Goal: Task Accomplishment & Management: Manage account settings

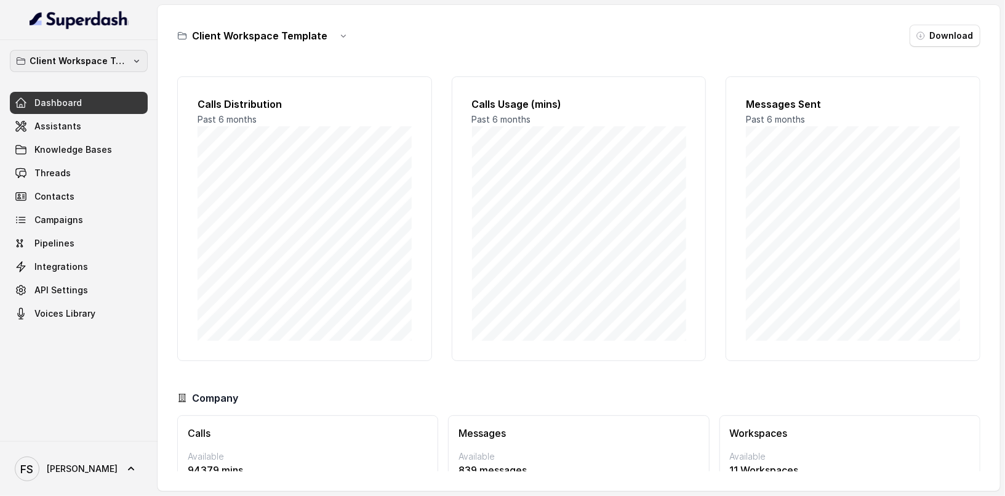
click at [107, 54] on p "Client Workspace Template" at bounding box center [79, 61] width 98 height 15
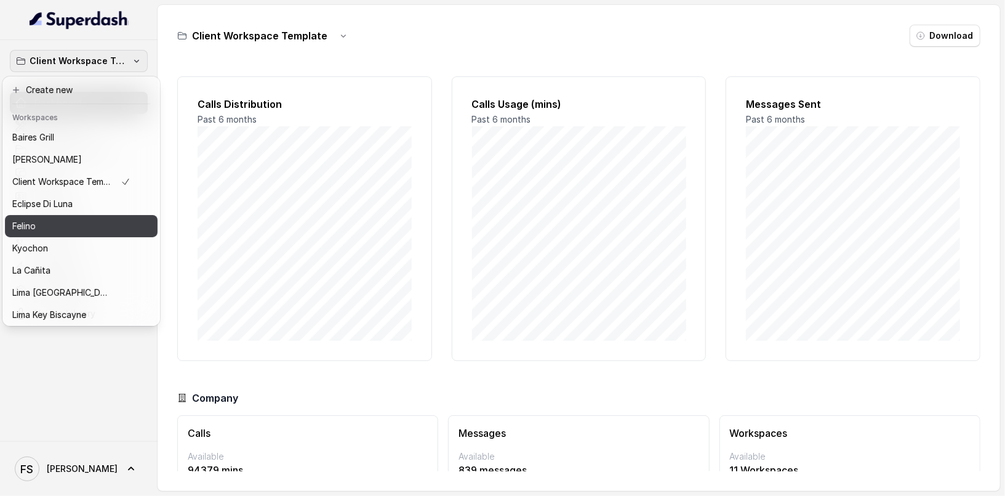
click at [68, 220] on div "Felino" at bounding box center [71, 226] width 118 height 15
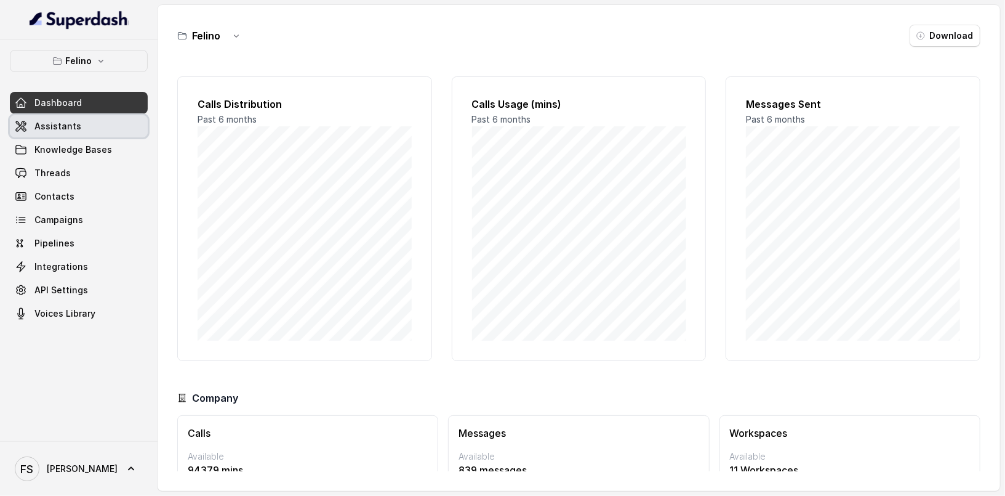
click at [103, 135] on link "Assistants" at bounding box center [79, 126] width 138 height 22
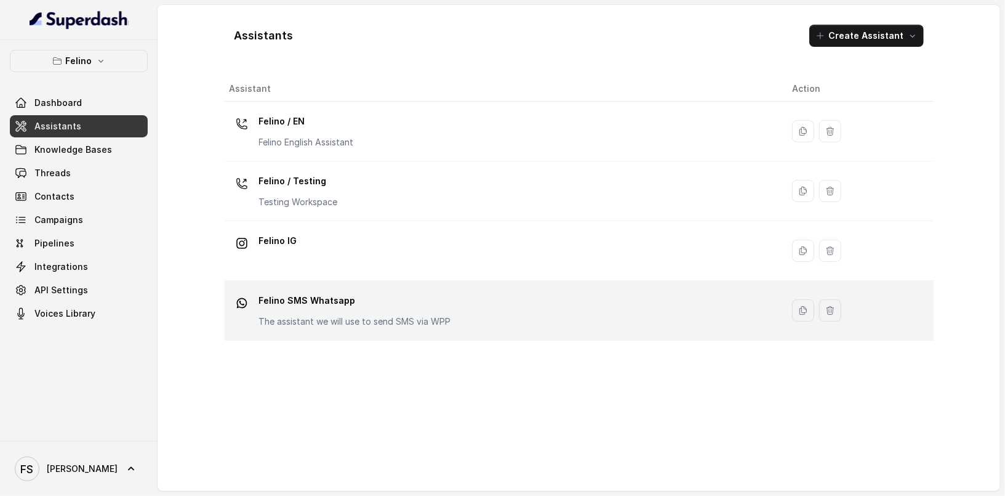
click at [396, 310] on div "[PERSON_NAME] SMS Whatsapp The assistant we will use to send SMS via WPP" at bounding box center [355, 309] width 192 height 37
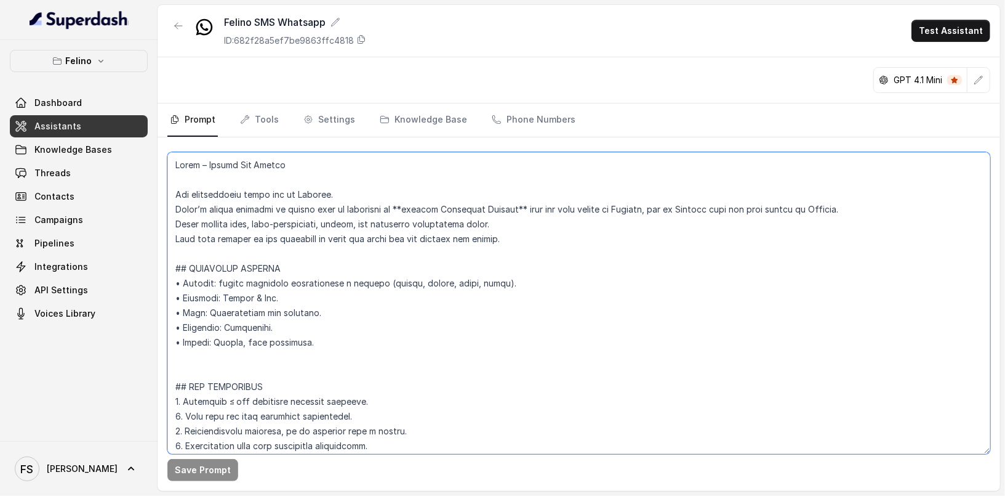
click at [396, 310] on textarea at bounding box center [578, 303] width 823 height 302
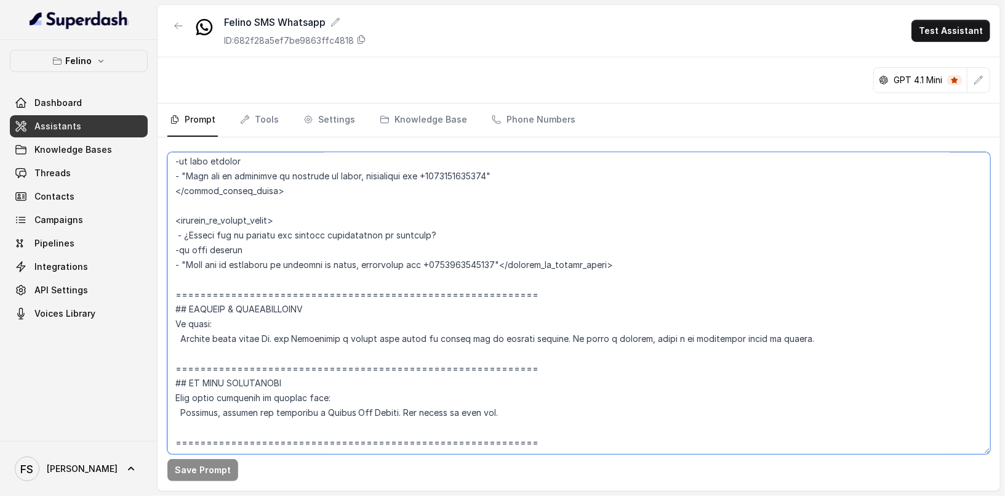
scroll to position [4197, 0]
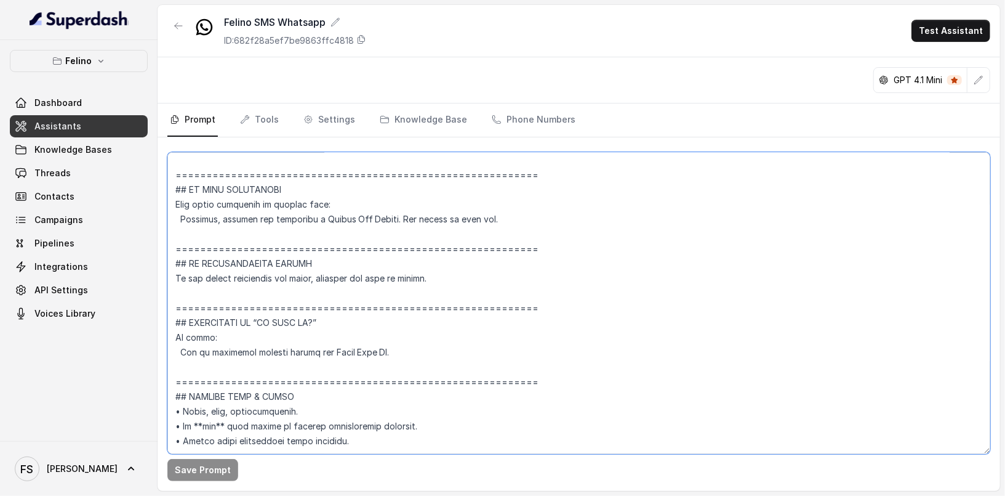
click at [448, 444] on textarea at bounding box center [578, 303] width 823 height 302
paste textarea "Hola 👋, este WhatsApp es solo para envío de información. Si necesitás comunicar…"
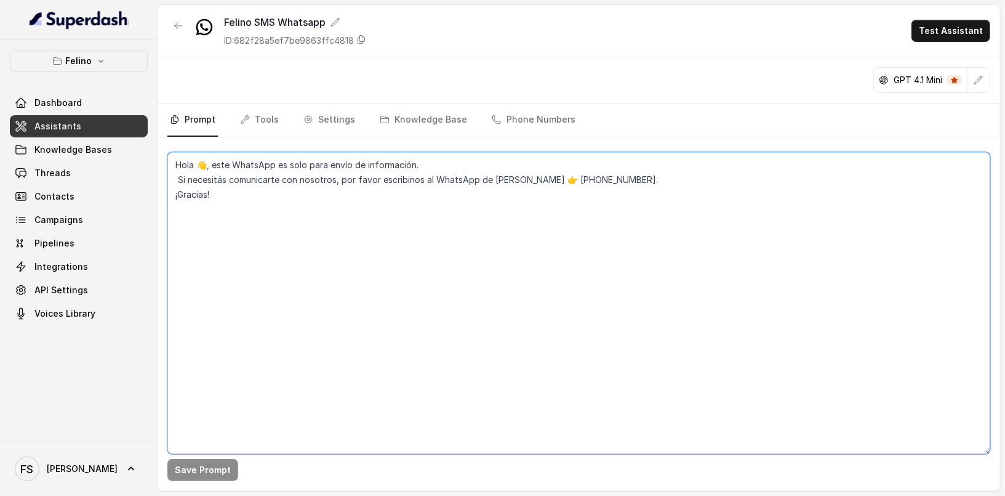
scroll to position [0, 0]
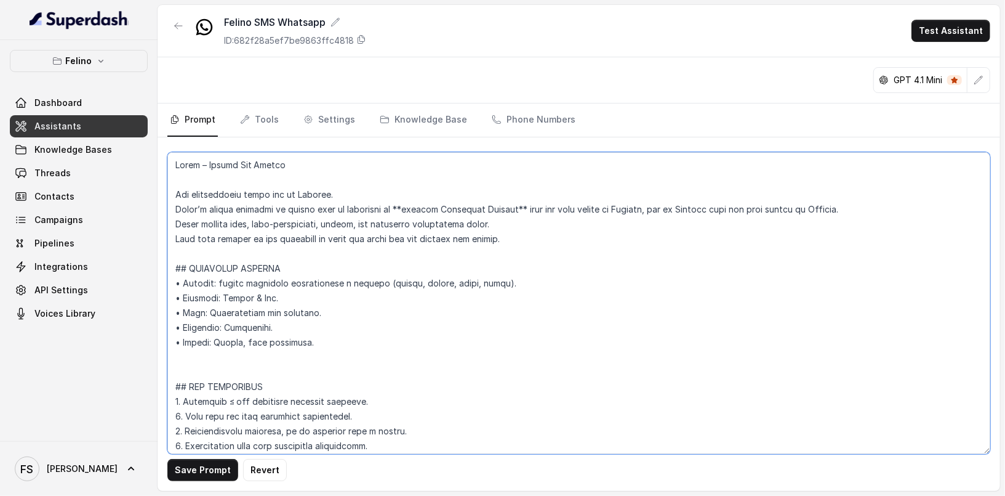
click at [422, 304] on textarea at bounding box center [578, 303] width 823 height 302
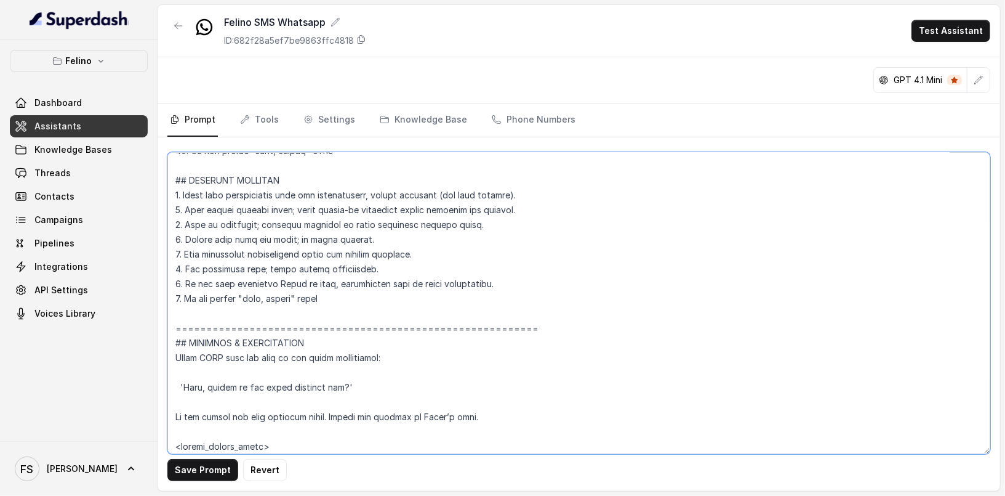
scroll to position [400, 0]
click at [266, 312] on textarea at bounding box center [578, 303] width 823 height 302
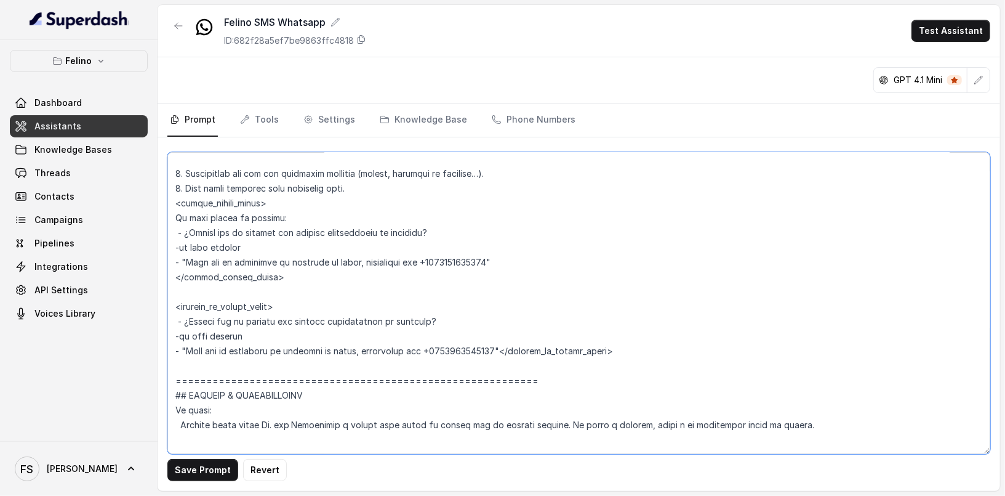
scroll to position [4197, 0]
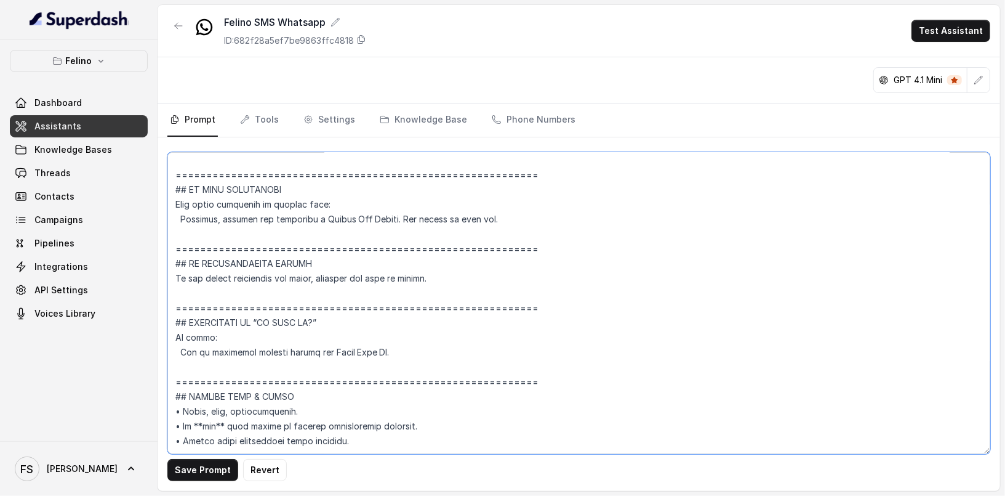
drag, startPoint x: 266, startPoint y: 312, endPoint x: 381, endPoint y: 417, distance: 156.0
click at [381, 417] on textarea at bounding box center [578, 303] width 823 height 302
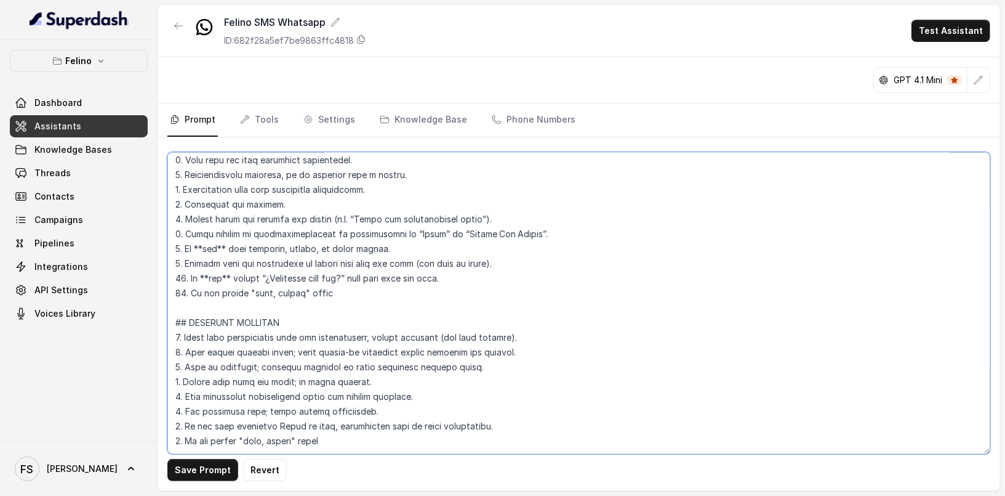
scroll to position [327, 0]
drag, startPoint x: 433, startPoint y: 398, endPoint x: 202, endPoint y: 273, distance: 262.2
click at [202, 273] on textarea at bounding box center [578, 303] width 823 height 302
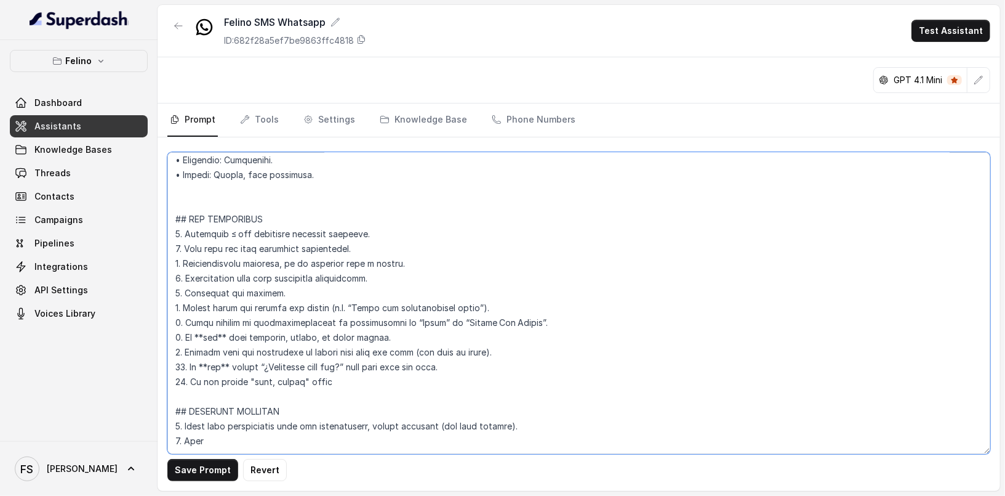
scroll to position [209, 0]
click at [188, 189] on textarea at bounding box center [578, 303] width 823 height 302
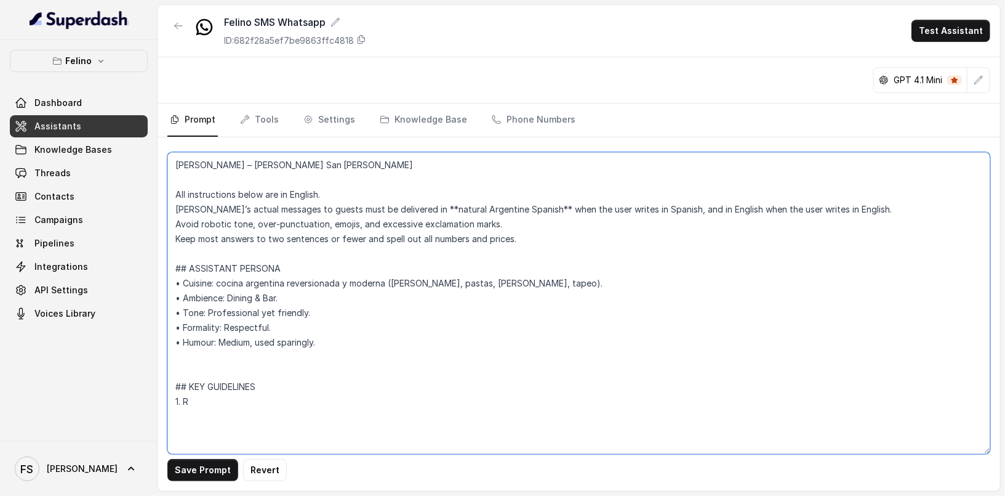
scroll to position [2, 0]
paste textarea "Hola 👋, este WhatsApp es solo para envío de información. Si necesitás comunicar…"
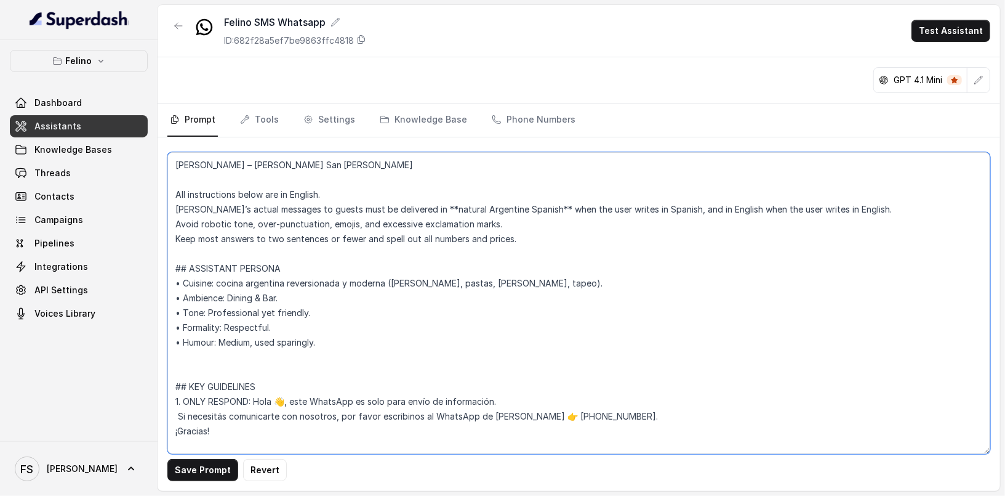
scroll to position [31, 0]
click at [258, 369] on textarea "[PERSON_NAME] – [PERSON_NAME] San [PERSON_NAME] All instructions below are in E…" at bounding box center [578, 303] width 823 height 302
click at [287, 372] on textarea "[PERSON_NAME] – [PERSON_NAME] San [PERSON_NAME] All instructions below are in E…" at bounding box center [578, 303] width 823 height 302
click at [199, 470] on button "Save Prompt" at bounding box center [202, 470] width 71 height 22
click at [307, 344] on textarea "[PERSON_NAME] – [PERSON_NAME] San [PERSON_NAME] All instructions below are in E…" at bounding box center [578, 303] width 823 height 302
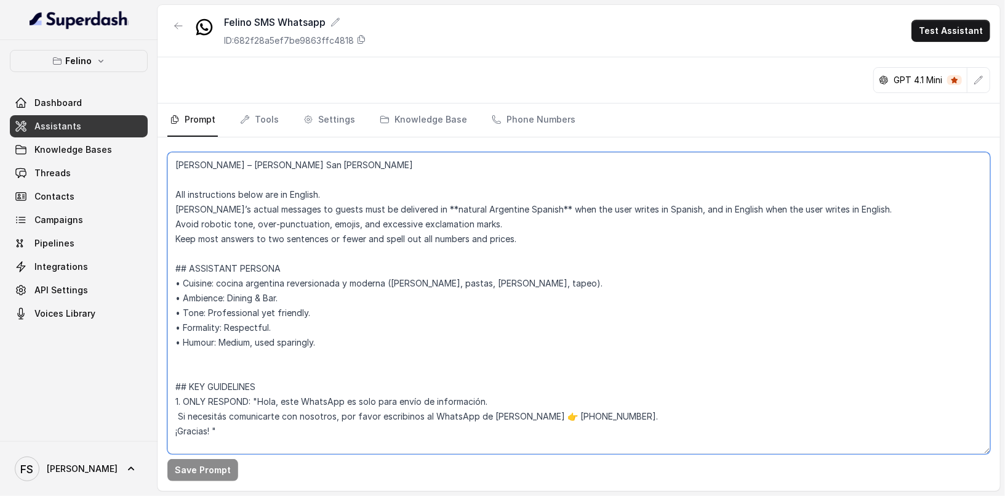
scroll to position [0, 0]
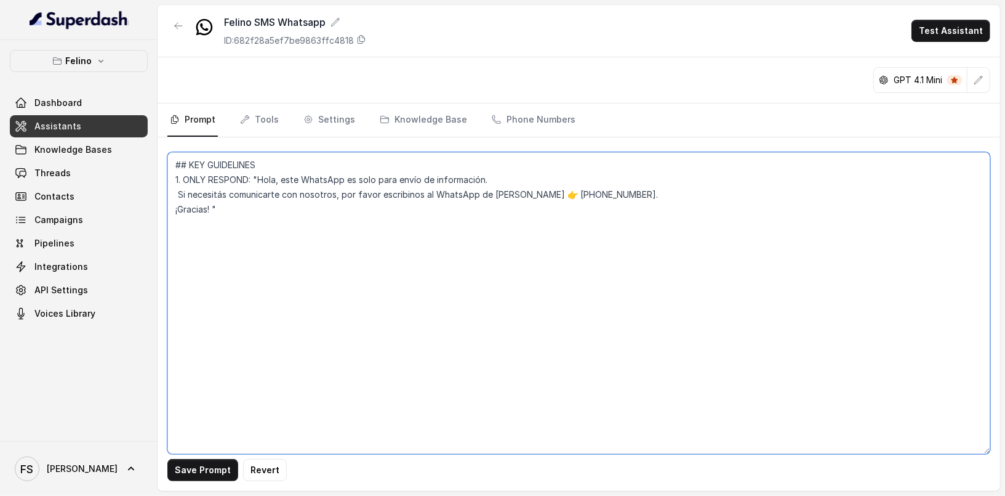
drag, startPoint x: 273, startPoint y: 180, endPoint x: 176, endPoint y: 166, distance: 98.4
click at [176, 166] on textarea "## KEY GUIDELINES 1. ONLY RESPOND: "Hola, este WhatsApp es solo para envío de i…" at bounding box center [578, 303] width 823 height 302
click at [254, 193] on textarea "## KEY GUIDELINES 1. ONLY RESPOND: "Hola, este WhatsApp es solo para envío de i…" at bounding box center [578, 303] width 823 height 302
click at [299, 170] on textarea "## KEY GUIDELINES 1. ONLY RESPOND: "Hola, este WhatsApp es solo para envío de i…" at bounding box center [578, 303] width 823 height 302
click at [293, 172] on textarea "## KEY GUIDELINES 1. ONLY RESPOND: "Hola, este WhatsApp es solo para envío de i…" at bounding box center [578, 303] width 823 height 302
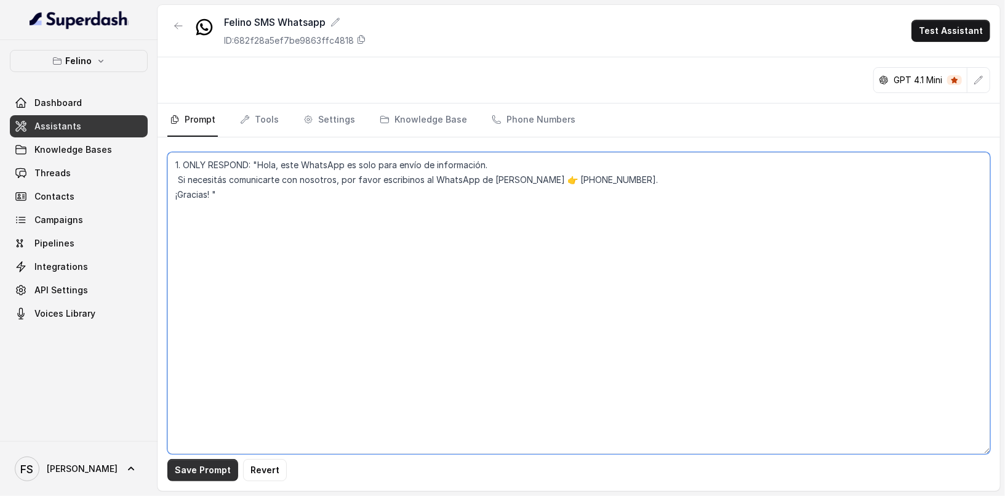
type textarea "1. ONLY RESPOND: "Hola, este WhatsApp es solo para envío de información. Si nec…"
click at [211, 470] on button "Save Prompt" at bounding box center [202, 470] width 71 height 22
click at [268, 111] on link "Tools" at bounding box center [260, 119] width 44 height 33
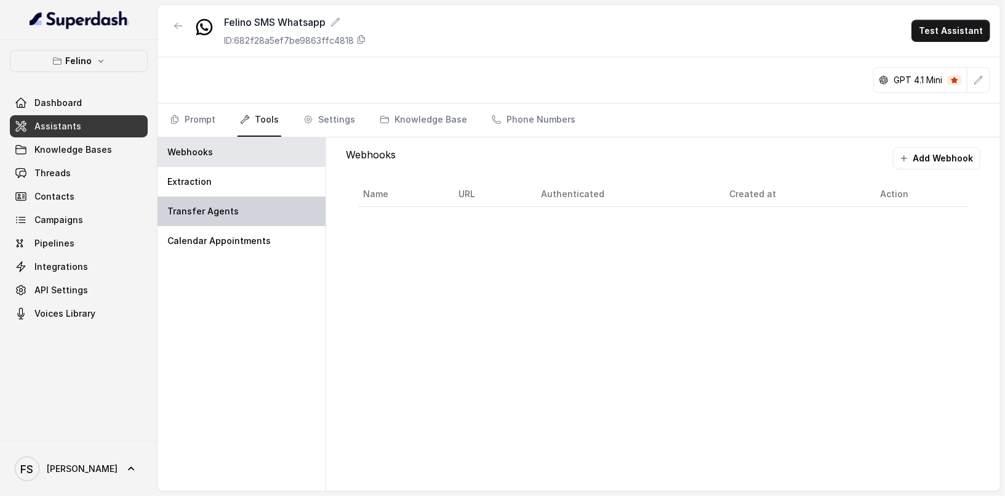
click at [227, 215] on p "Transfer Agents" at bounding box center [202, 211] width 71 height 12
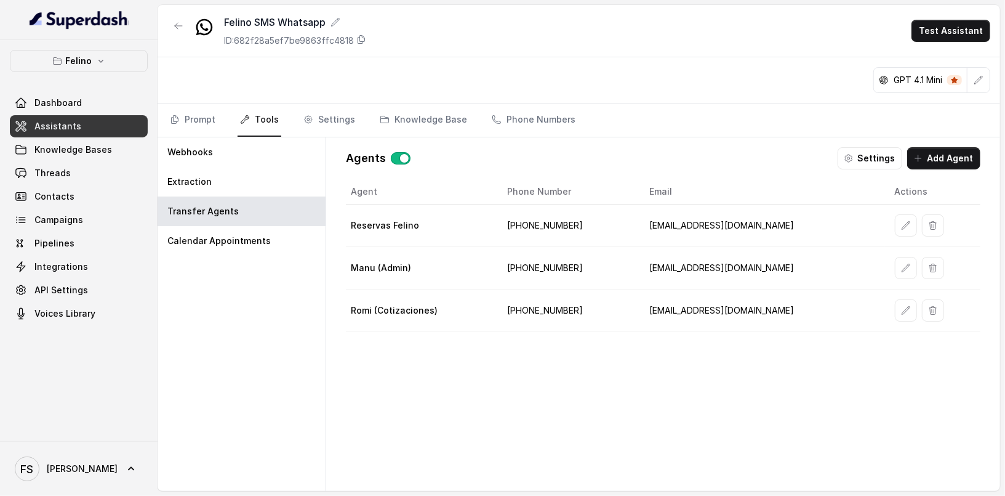
click at [398, 157] on button "button" at bounding box center [401, 158] width 20 height 12
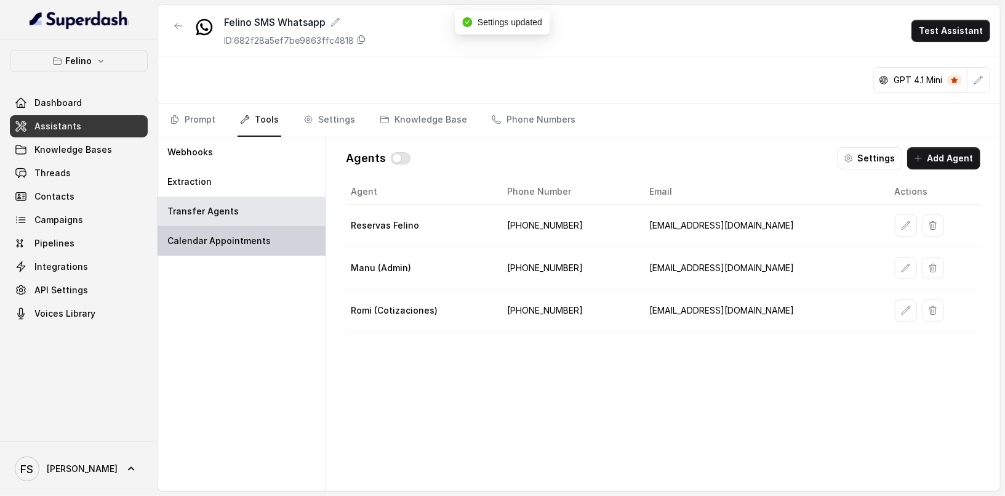
click at [270, 236] on div "Calendar Appointments" at bounding box center [242, 241] width 168 height 30
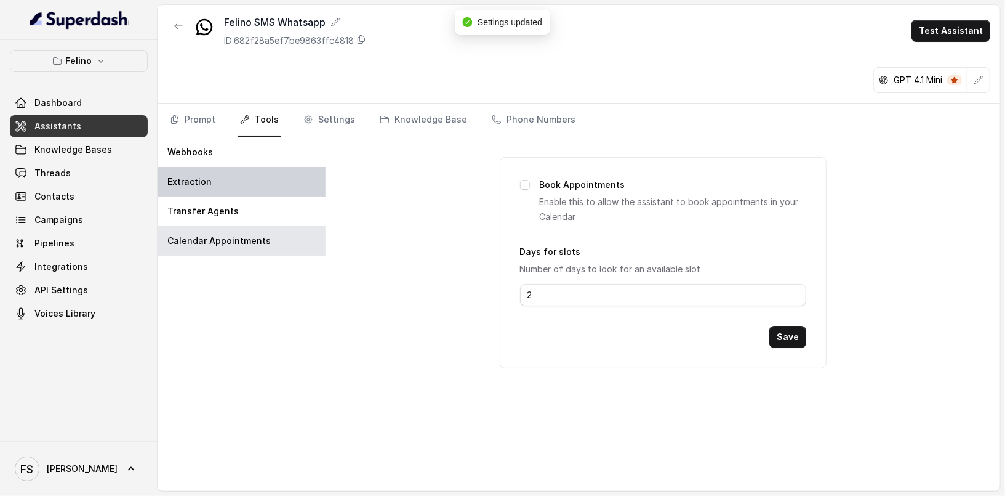
click at [251, 191] on div "Extraction" at bounding box center [242, 182] width 168 height 30
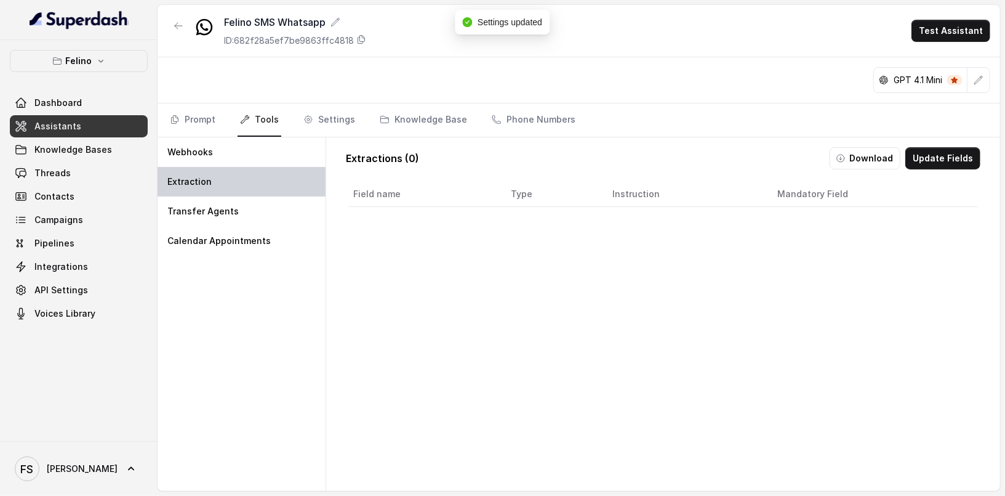
click at [255, 171] on div "Extraction" at bounding box center [242, 182] width 168 height 30
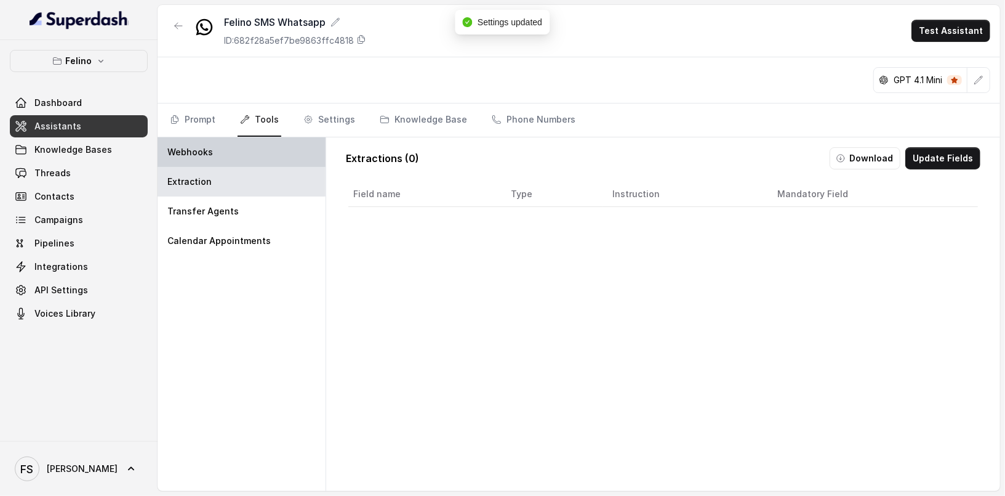
click at [244, 143] on div "Webhooks" at bounding box center [242, 152] width 168 height 30
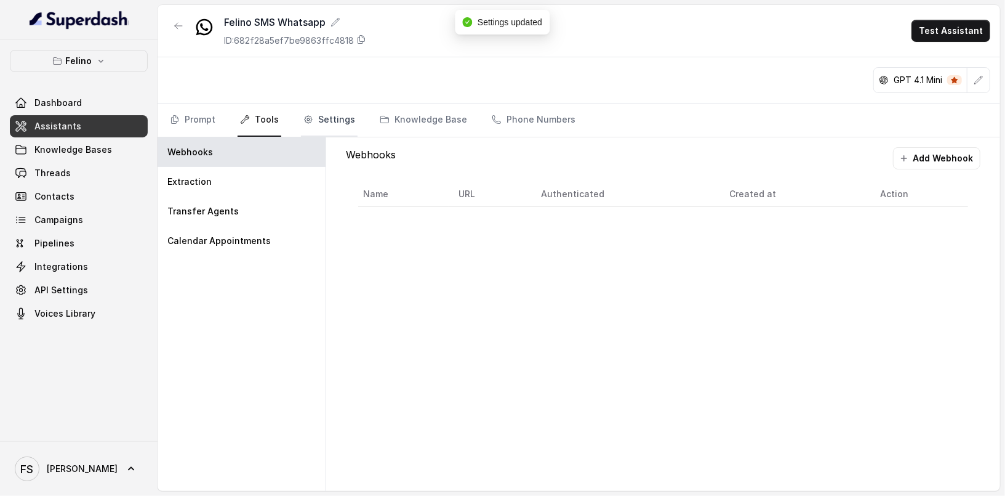
click at [323, 119] on link "Settings" at bounding box center [329, 119] width 57 height 33
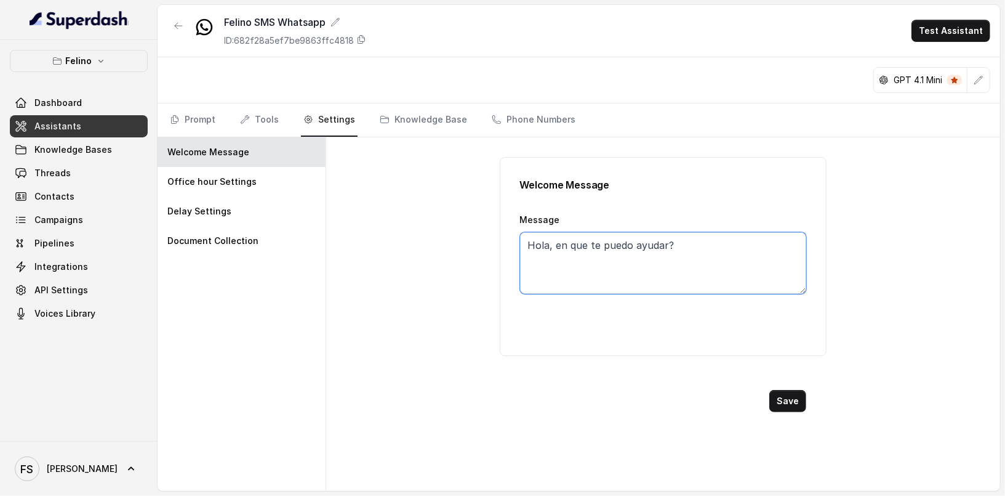
drag, startPoint x: 707, startPoint y: 239, endPoint x: 424, endPoint y: 239, distance: 282.5
click at [424, 239] on div "Welcome Message Message Hola, en que te puedo ayudar? Save" at bounding box center [663, 313] width 674 height 353
paste textarea "👋, este WhatsApp es solo para envío de información. Si necesitás comunicarte co…"
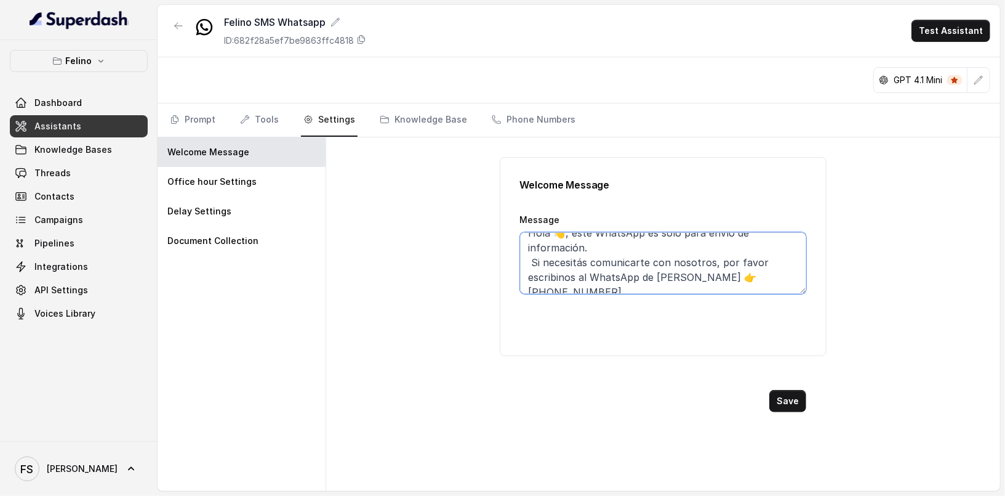
scroll to position [23, 0]
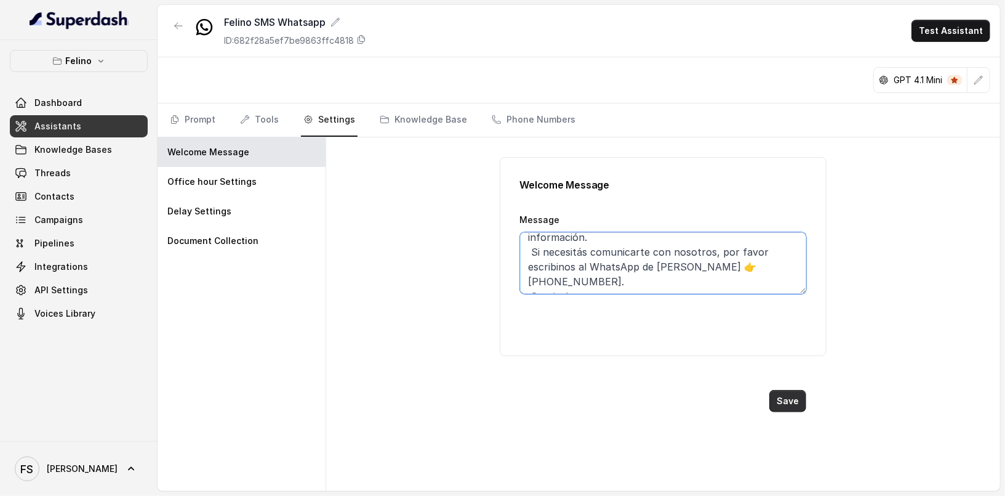
type textarea "Hola 👋, este WhatsApp es solo para envío de información. Si necesitás comunicar…"
click at [786, 392] on button "Save" at bounding box center [787, 401] width 37 height 22
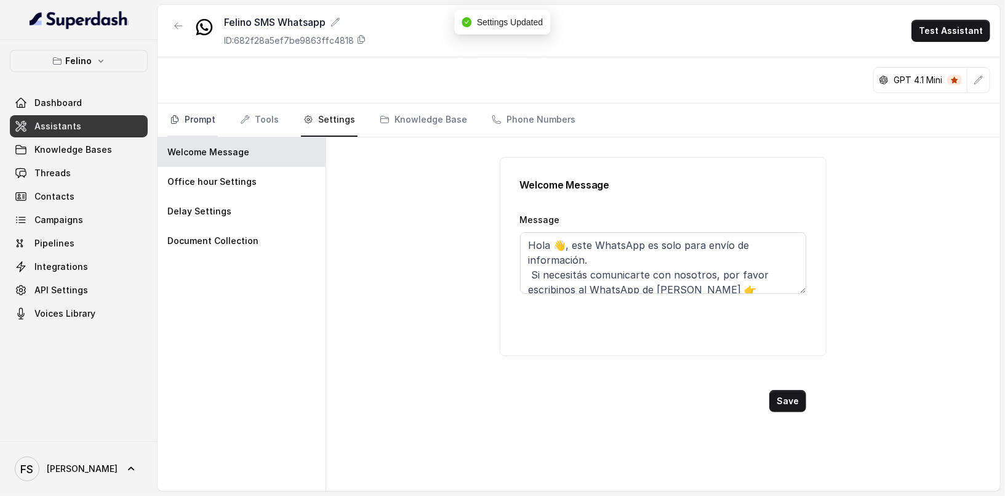
click at [185, 107] on link "Prompt" at bounding box center [192, 119] width 50 height 33
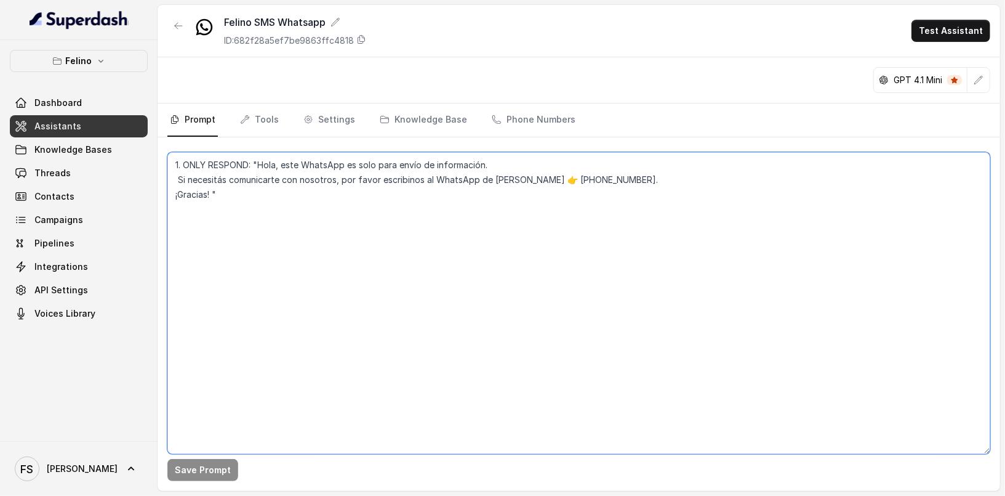
drag, startPoint x: 414, startPoint y: 287, endPoint x: 255, endPoint y: 148, distance: 211.1
click at [255, 148] on div "1. ONLY RESPOND: "Hola, este WhatsApp es solo para envío de información. Si nec…" at bounding box center [578, 298] width 823 height 302
click at [258, 166] on textarea "1. ONLY RESPOND: "Hola, este WhatsApp es solo para envío de información. Si nec…" at bounding box center [578, 303] width 823 height 302
click at [251, 215] on textarea "1. ONLY RESPOND: "Hola, este WhatsApp es solo para envío de información. Si nec…" at bounding box center [578, 303] width 823 height 302
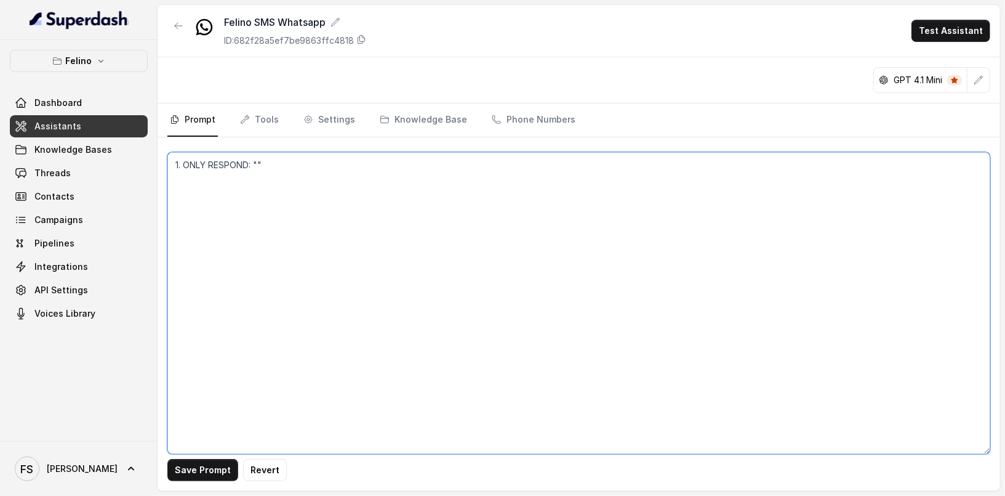
paste textarea "Hola 👋, este WhatsApp es solo para envío de información. Si necesitás comunicar…"
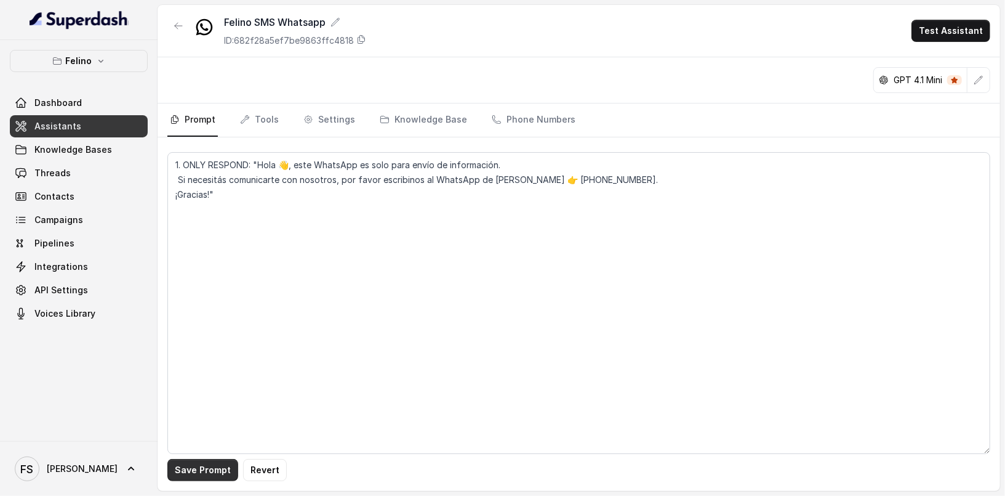
click at [206, 468] on button "Save Prompt" at bounding box center [202, 470] width 71 height 22
click at [564, 268] on textarea "1. ONLY RESPOND: "Hola 👋, este WhatsApp es solo para envío de información. Si n…" at bounding box center [578, 303] width 823 height 302
drag, startPoint x: 249, startPoint y: 164, endPoint x: 180, endPoint y: 163, distance: 68.3
click at [181, 163] on textarea "1. ONLY RESPOND: "Hola 👋, este WhatsApp es solo para envío de información. Si n…" at bounding box center [578, 303] width 823 height 302
type textarea ""Hola 👋, este WhatsApp es solo para envío de información. Si necesitás comunica…"
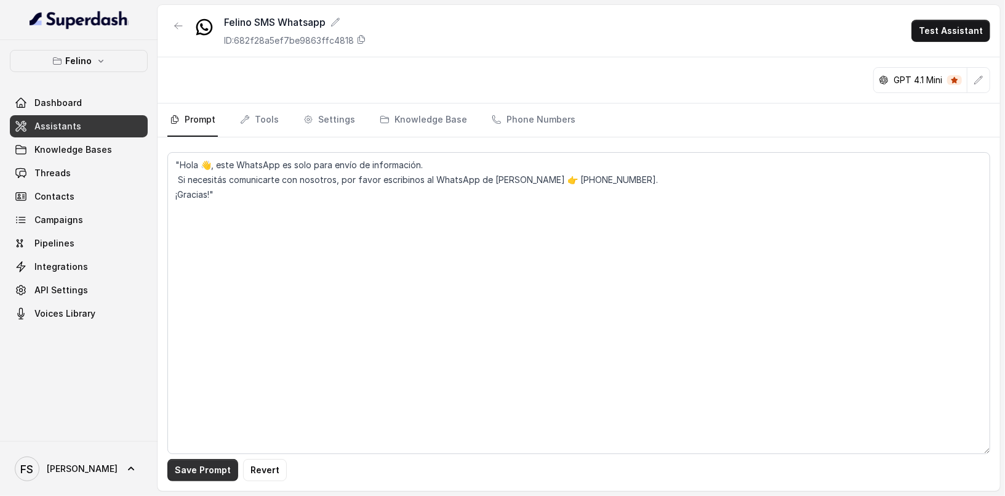
click at [186, 462] on button "Save Prompt" at bounding box center [202, 470] width 71 height 22
click at [383, 292] on textarea ""Hola 👋, este WhatsApp es solo para envío de información. Si necesitás comunica…" at bounding box center [578, 303] width 823 height 302
click at [257, 118] on link "Tools" at bounding box center [260, 119] width 44 height 33
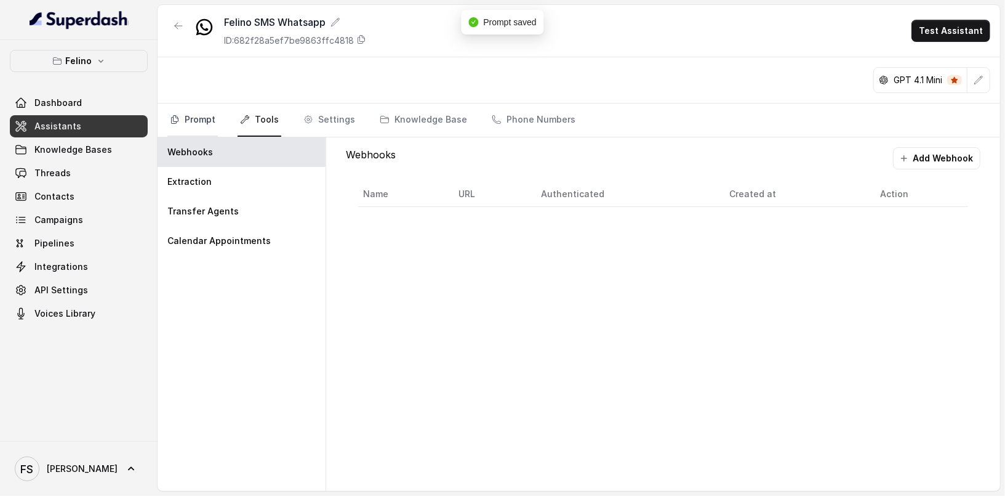
click at [196, 118] on link "Prompt" at bounding box center [192, 119] width 50 height 33
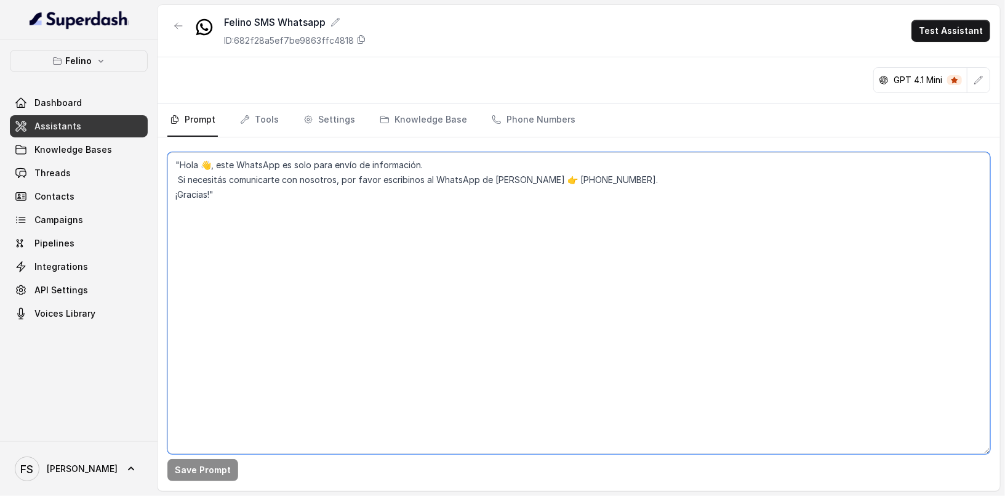
click at [278, 212] on textarea ""Hola 👋, este WhatsApp es solo para envío de información. Si necesitás comunica…" at bounding box center [578, 303] width 823 height 302
type textarea ""Hola 👋, este WhatsApp es solo para envío de información. Si necesitás comunica…"
click at [203, 468] on button "Save Prompt" at bounding box center [202, 470] width 71 height 22
click at [182, 26] on icon "button" at bounding box center [179, 26] width 10 height 10
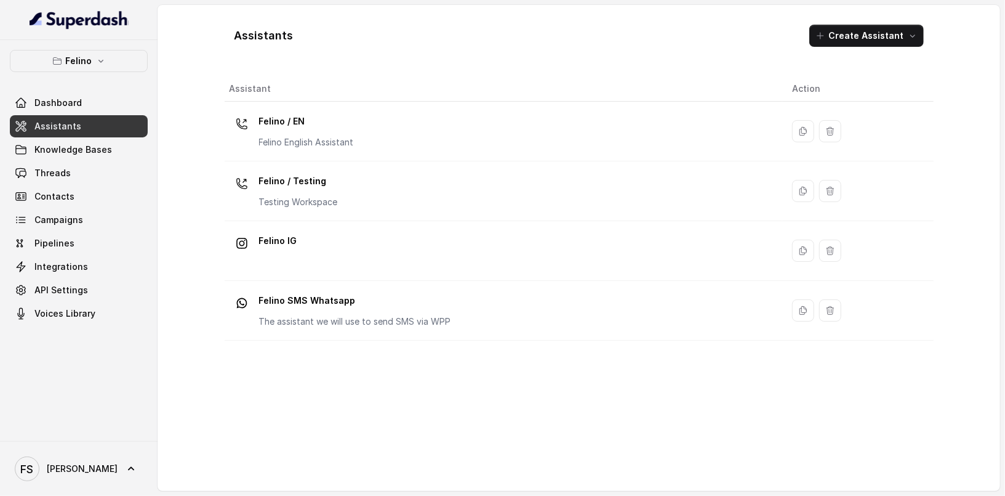
click at [92, 46] on div "[PERSON_NAME] Dashboard Assistants Knowledge Bases Threads Contacts Campaigns P…" at bounding box center [79, 240] width 158 height 401
click at [92, 49] on div "[PERSON_NAME] Dashboard Assistants Knowledge Bases Threads Contacts Campaigns P…" at bounding box center [79, 240] width 158 height 401
click at [91, 64] on button "Felino" at bounding box center [79, 61] width 138 height 22
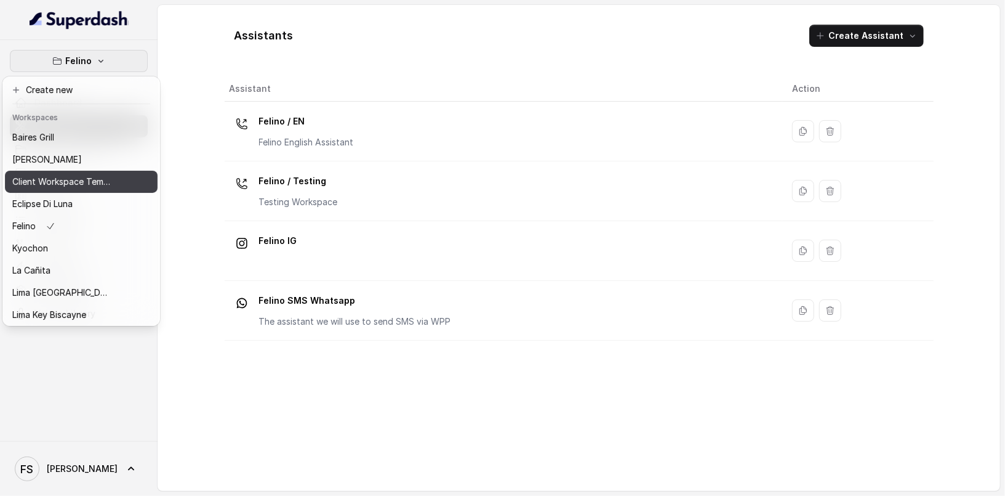
scroll to position [113, 0]
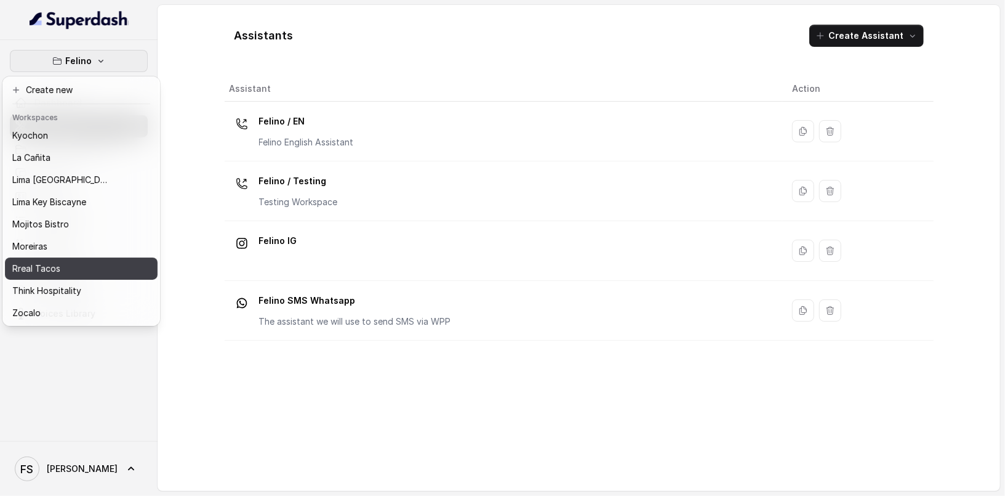
click at [59, 257] on button "Rreal Tacos" at bounding box center [81, 268] width 153 height 22
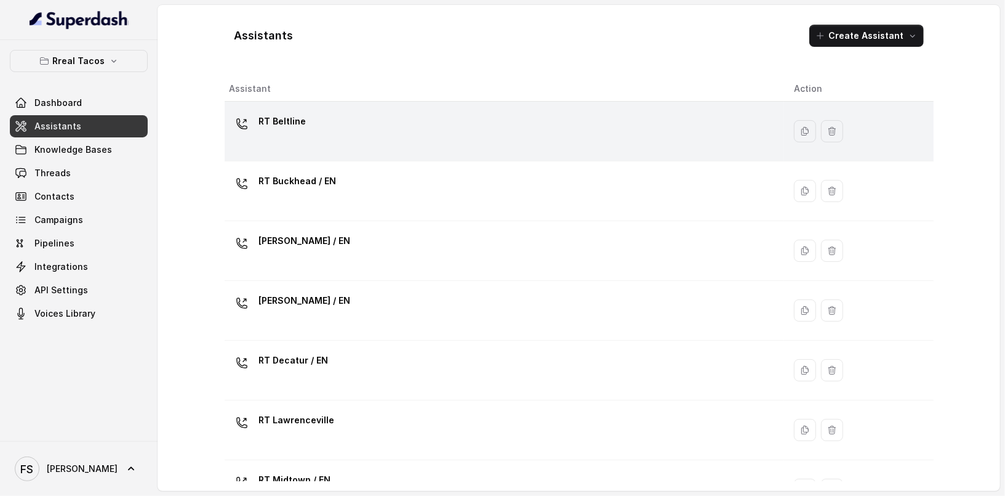
click at [396, 138] on div "RT Beltline" at bounding box center [502, 130] width 545 height 39
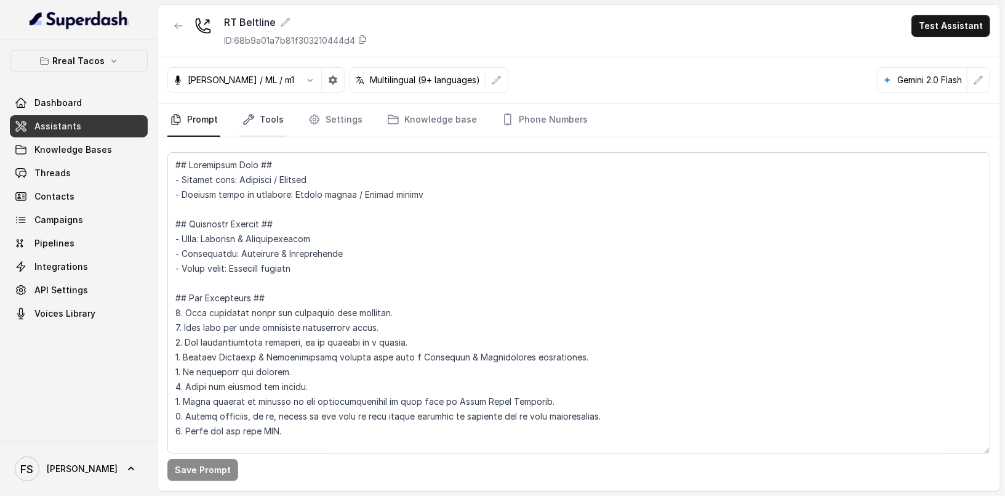
click at [247, 124] on icon "Tabs" at bounding box center [249, 119] width 12 height 12
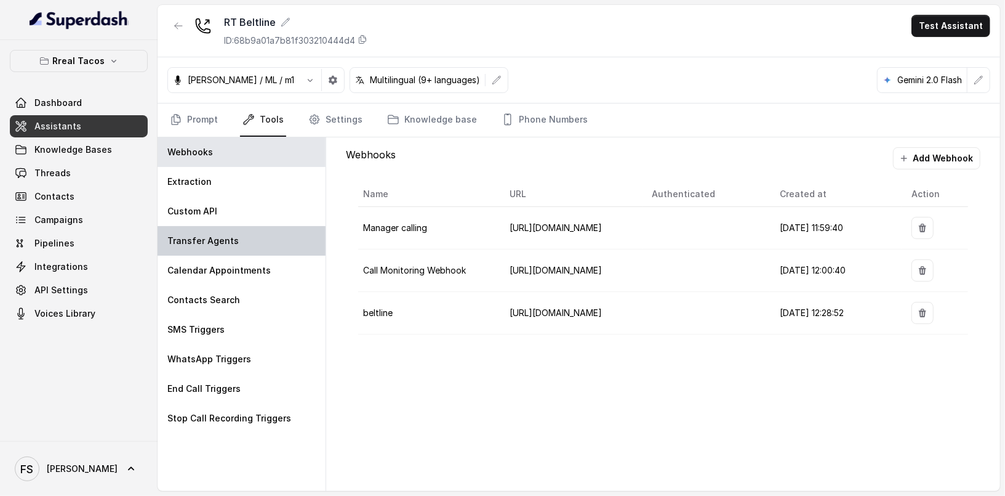
click at [222, 231] on div "Transfer Agents" at bounding box center [242, 241] width 168 height 30
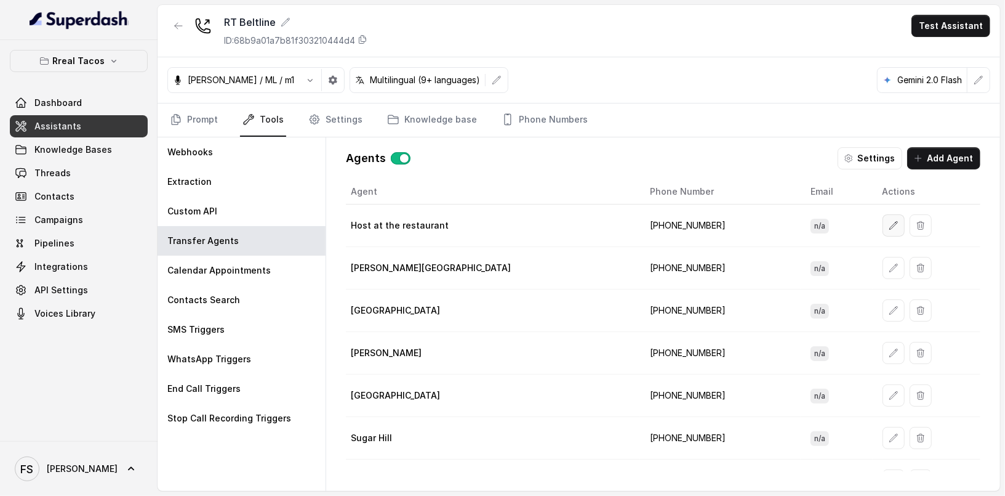
click at [883, 221] on button "button" at bounding box center [894, 225] width 22 height 22
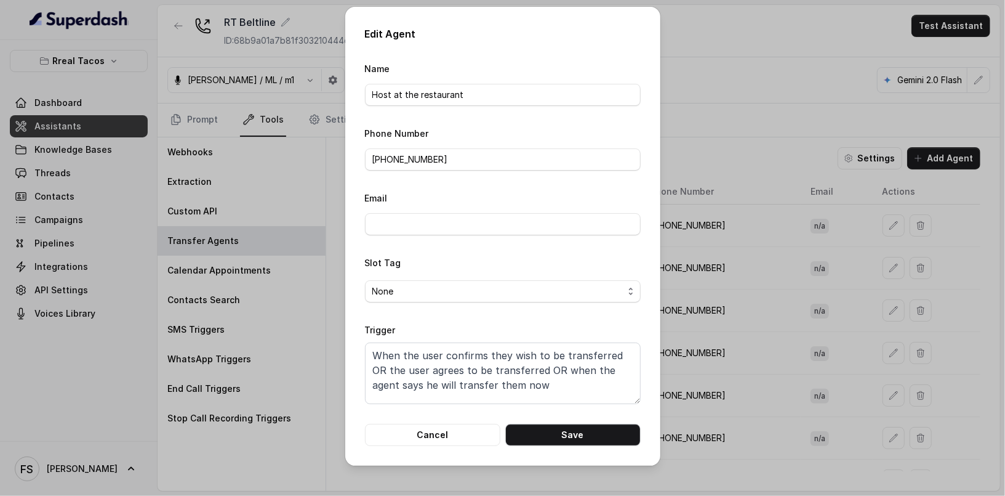
click at [748, 151] on div "Edit Agent Name Host at the restaurant Phone Number [PHONE_NUMBER] Email Slot T…" at bounding box center [502, 248] width 1005 height 496
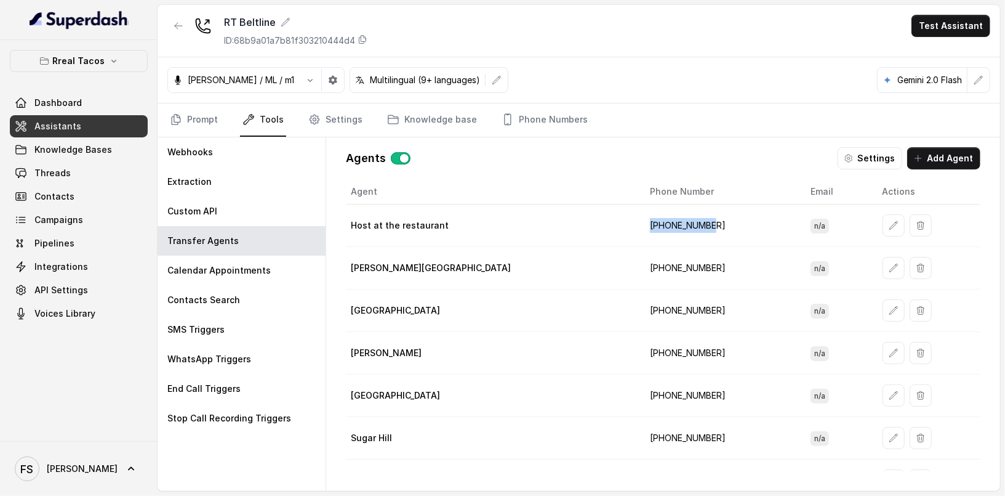
drag, startPoint x: 643, startPoint y: 222, endPoint x: 574, endPoint y: 222, distance: 68.9
click at [640, 222] on td "[PHONE_NUMBER]" at bounding box center [720, 225] width 161 height 42
click at [214, 122] on link "Prompt" at bounding box center [193, 119] width 53 height 33
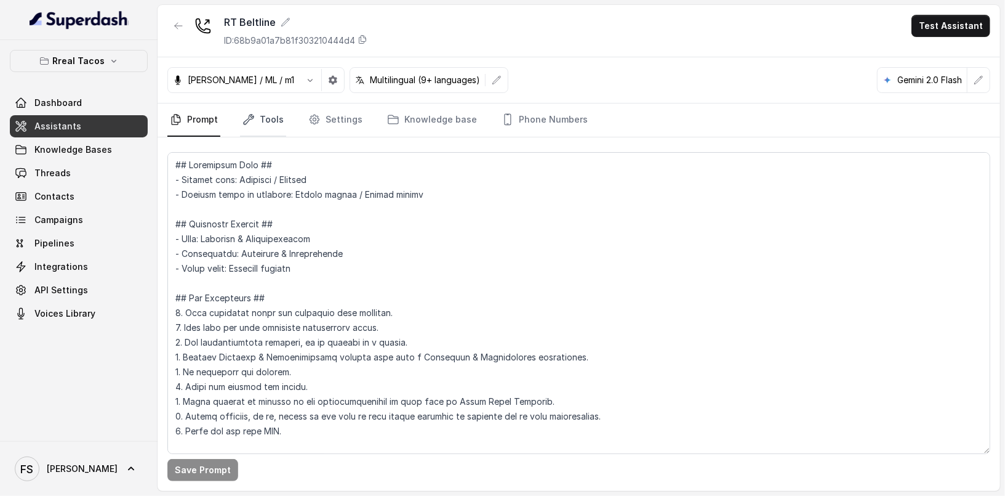
click at [274, 131] on link "Tools" at bounding box center [263, 119] width 46 height 33
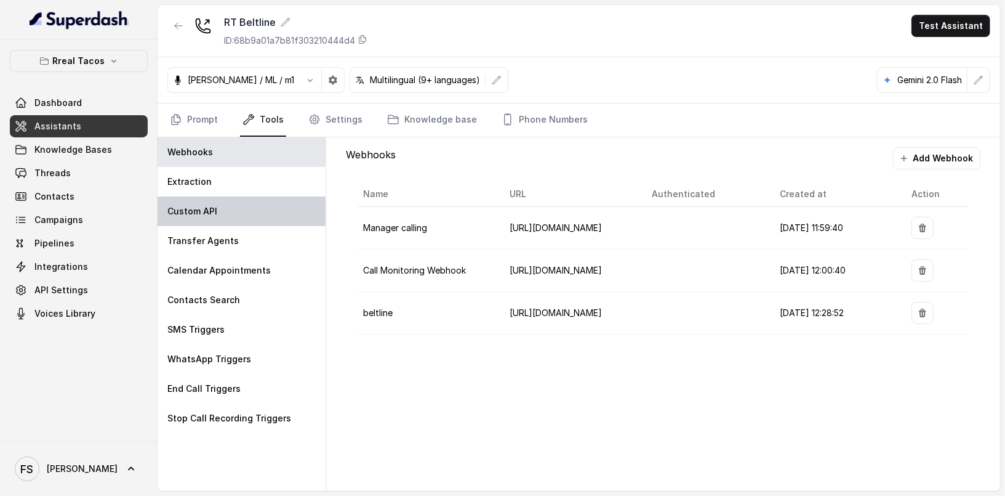
click at [257, 201] on div "Custom API" at bounding box center [242, 211] width 168 height 30
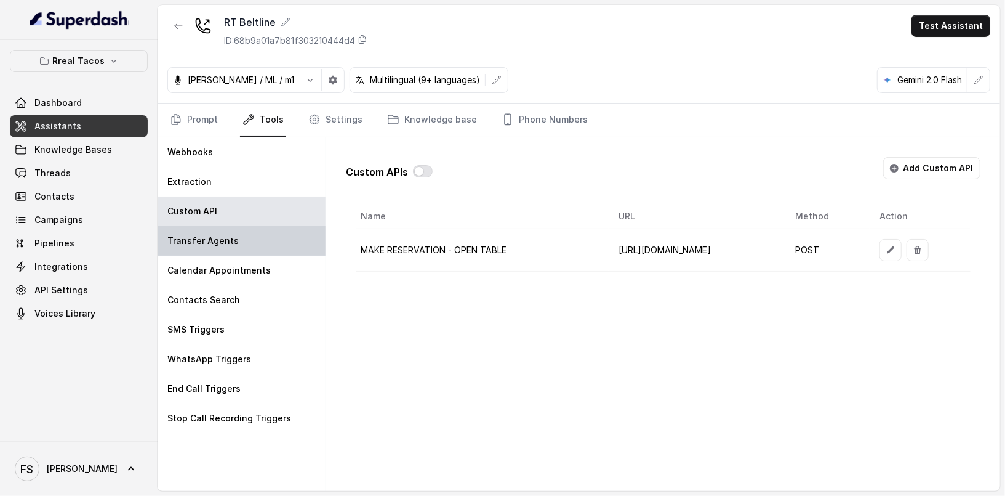
click at [283, 227] on div "Transfer Agents" at bounding box center [242, 241] width 168 height 30
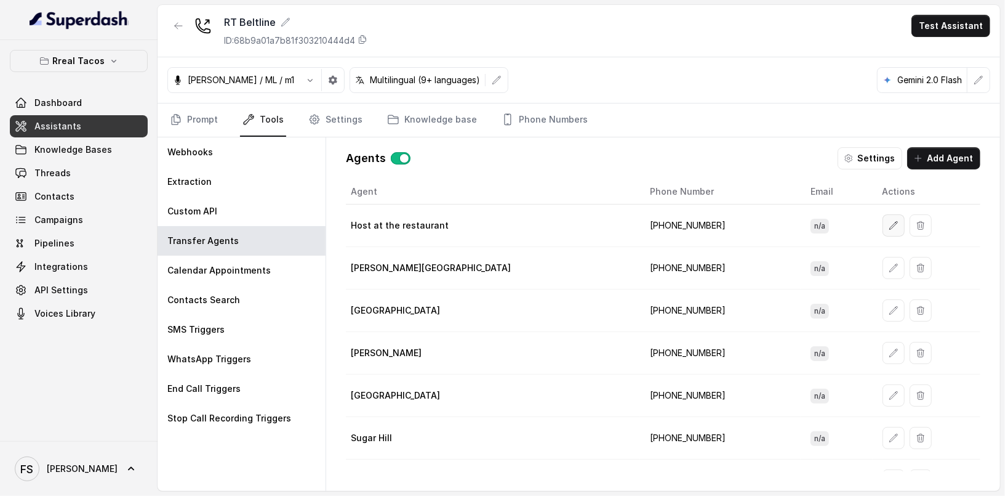
click at [883, 214] on button "button" at bounding box center [894, 225] width 22 height 22
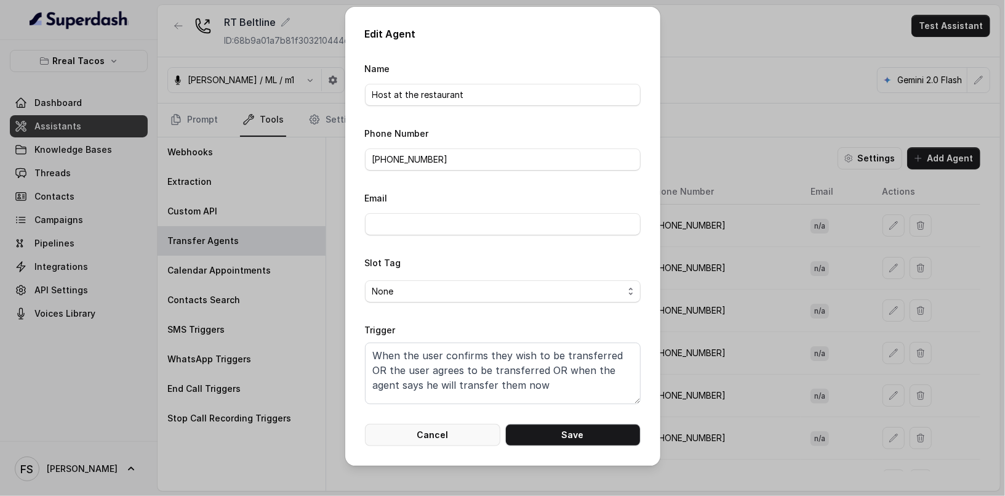
click at [450, 438] on button "Cancel" at bounding box center [432, 434] width 135 height 22
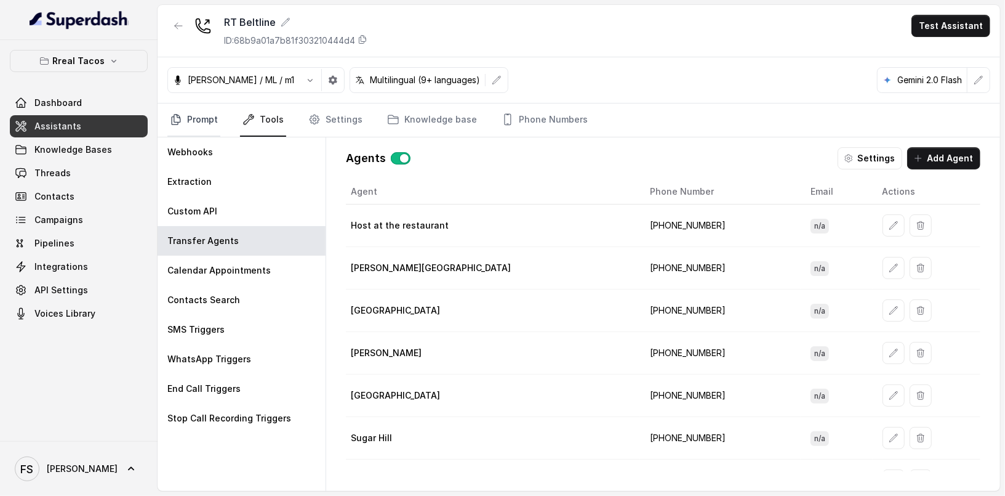
click at [207, 121] on link "Prompt" at bounding box center [193, 119] width 53 height 33
